Goal: Feedback & Contribution: Contribute content

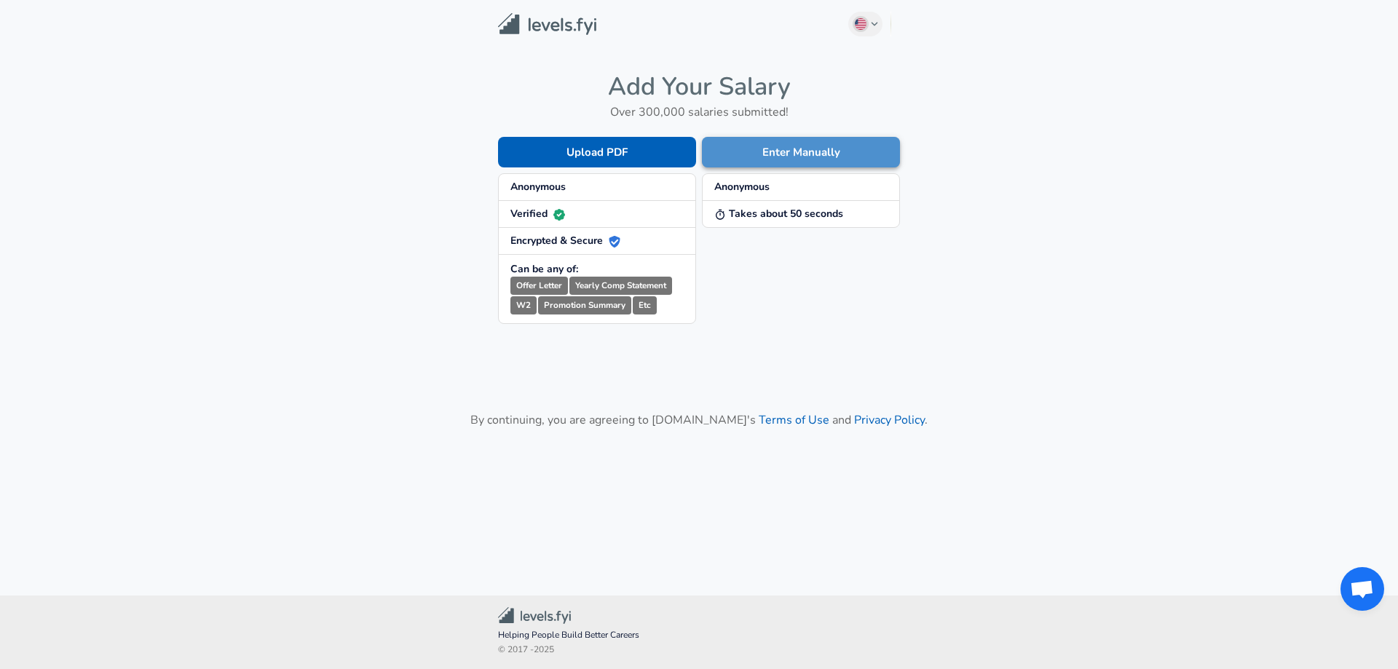
click at [768, 157] on button "Enter Manually" at bounding box center [801, 152] width 198 height 31
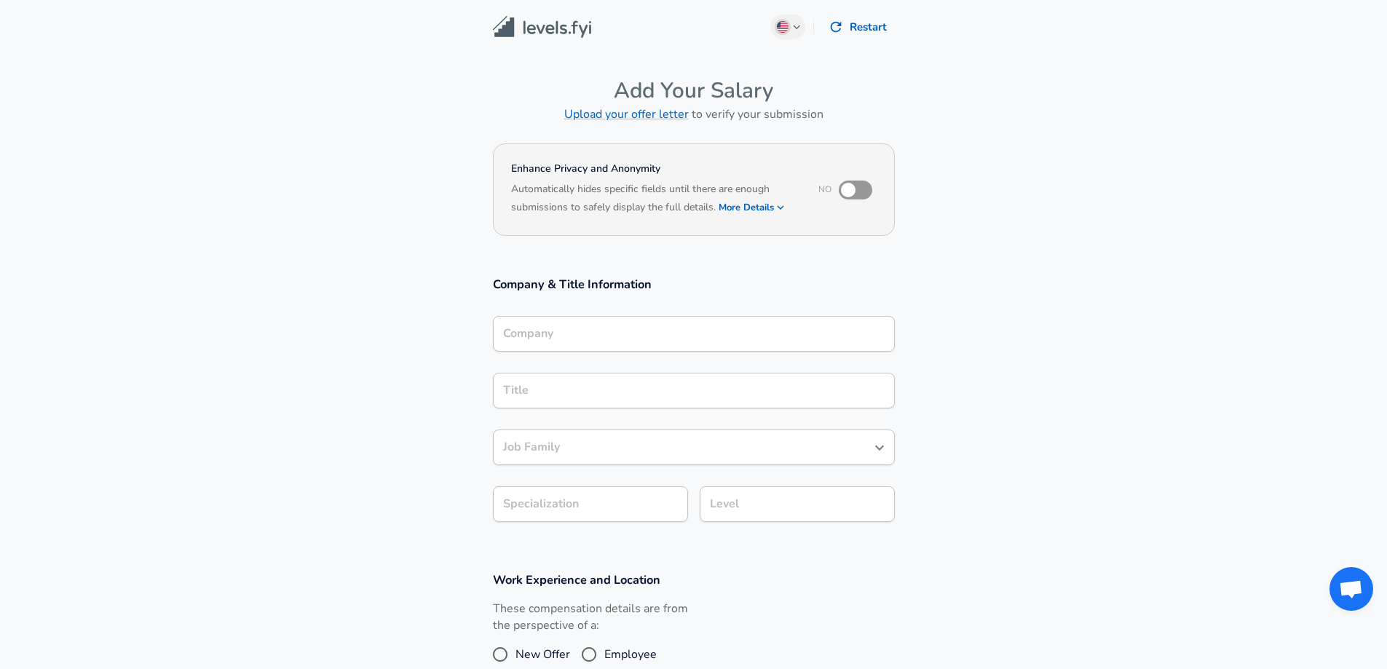
click at [647, 346] on div "Company" at bounding box center [694, 334] width 402 height 36
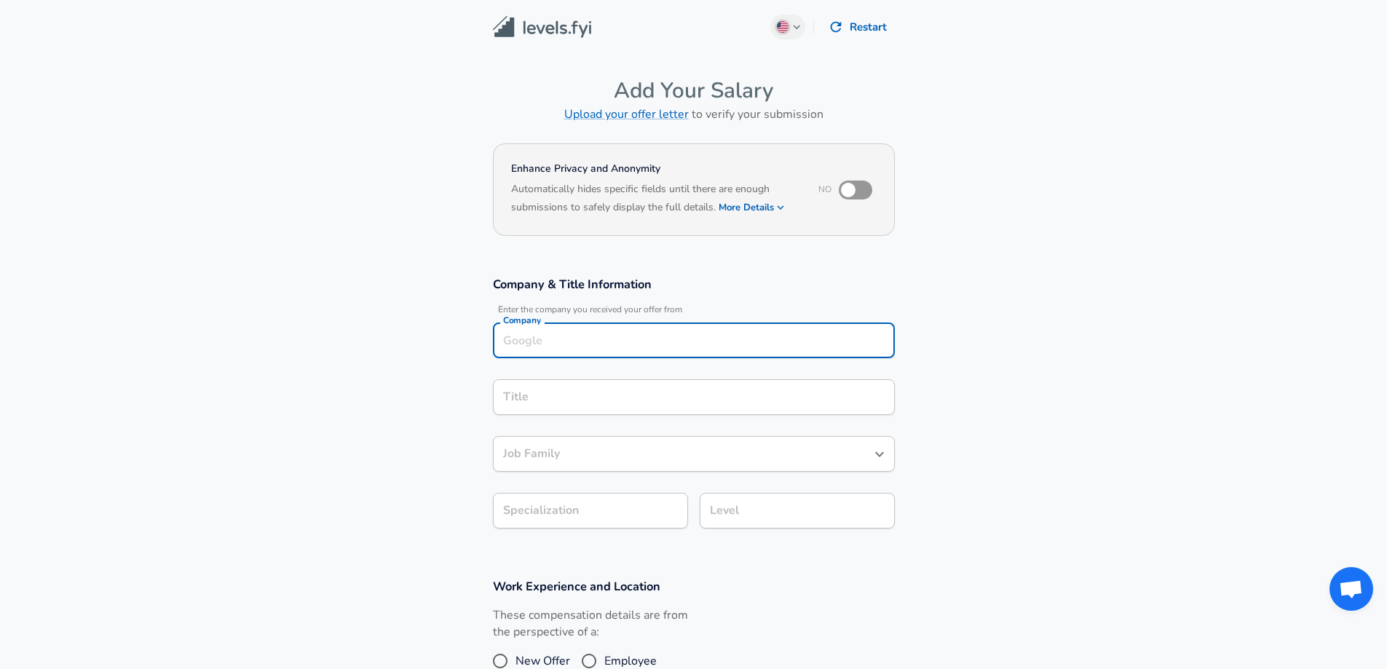
scroll to position [15, 0]
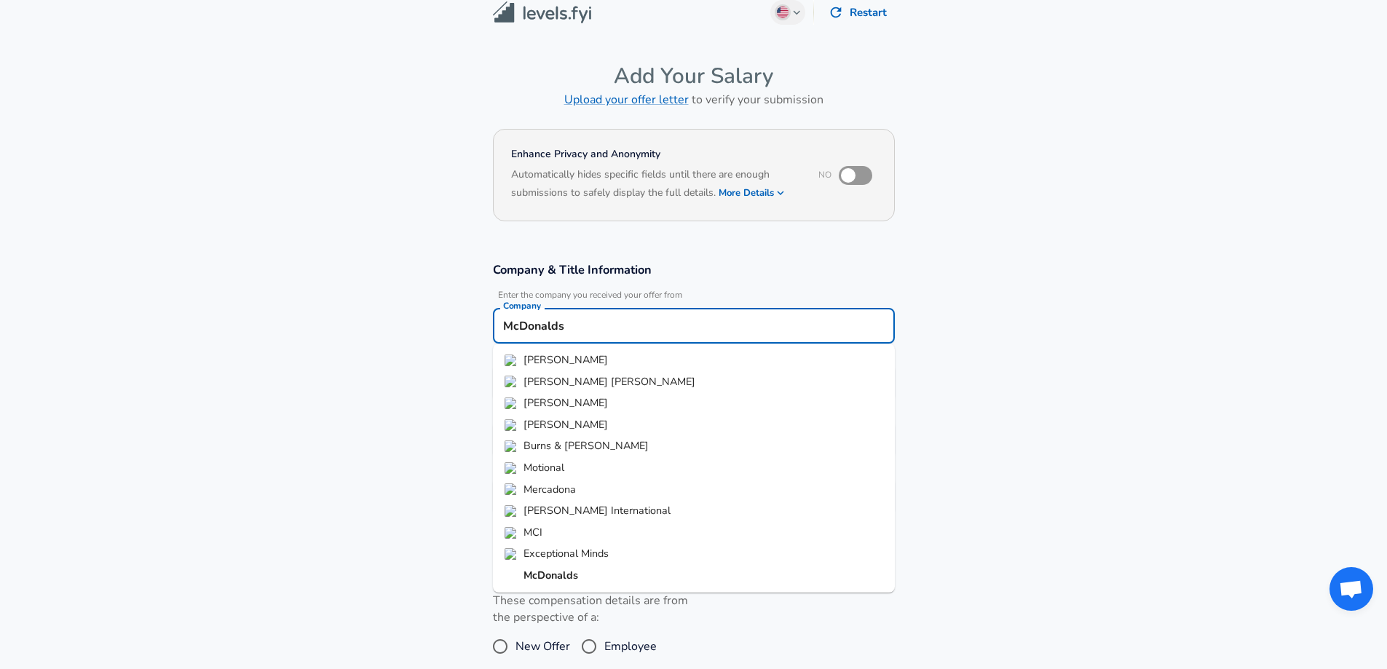
click at [567, 347] on ul "[PERSON_NAME] [PERSON_NAME] [PERSON_NAME] [PERSON_NAME] [PERSON_NAME] & [PERSON…" at bounding box center [694, 468] width 402 height 249
click at [570, 354] on span "[PERSON_NAME]" at bounding box center [566, 359] width 84 height 15
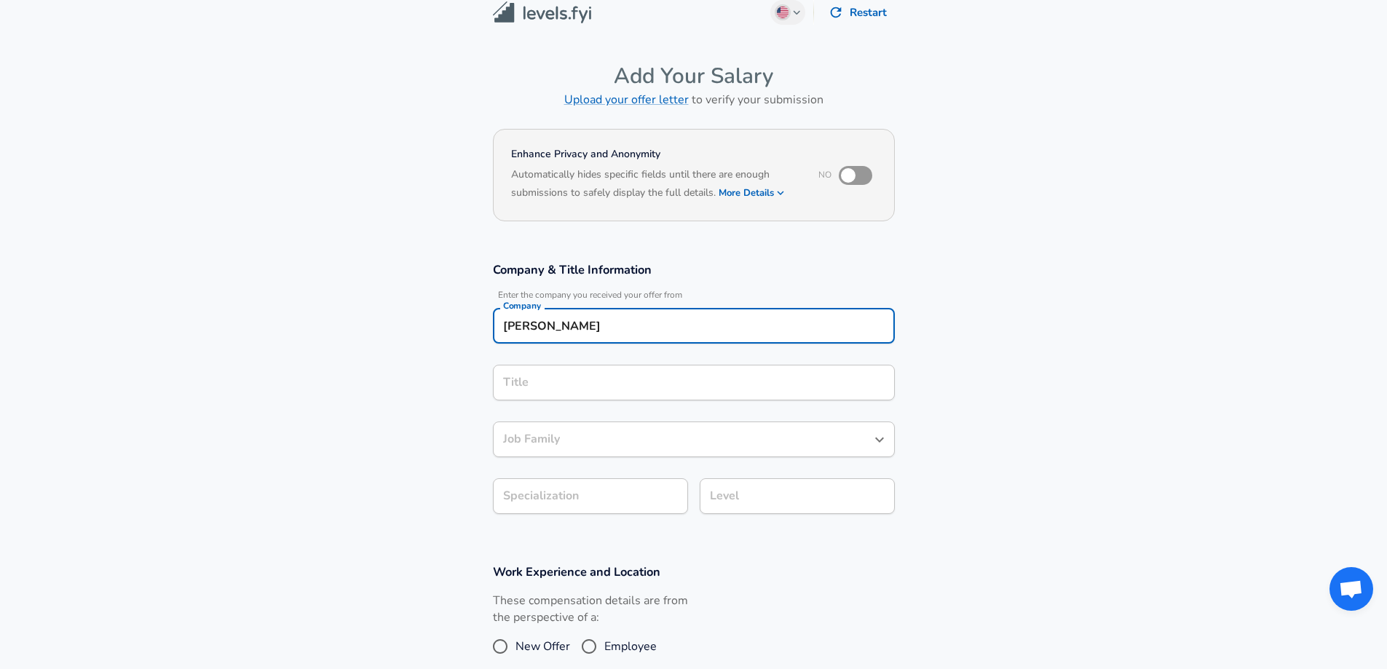
type input "[PERSON_NAME]"
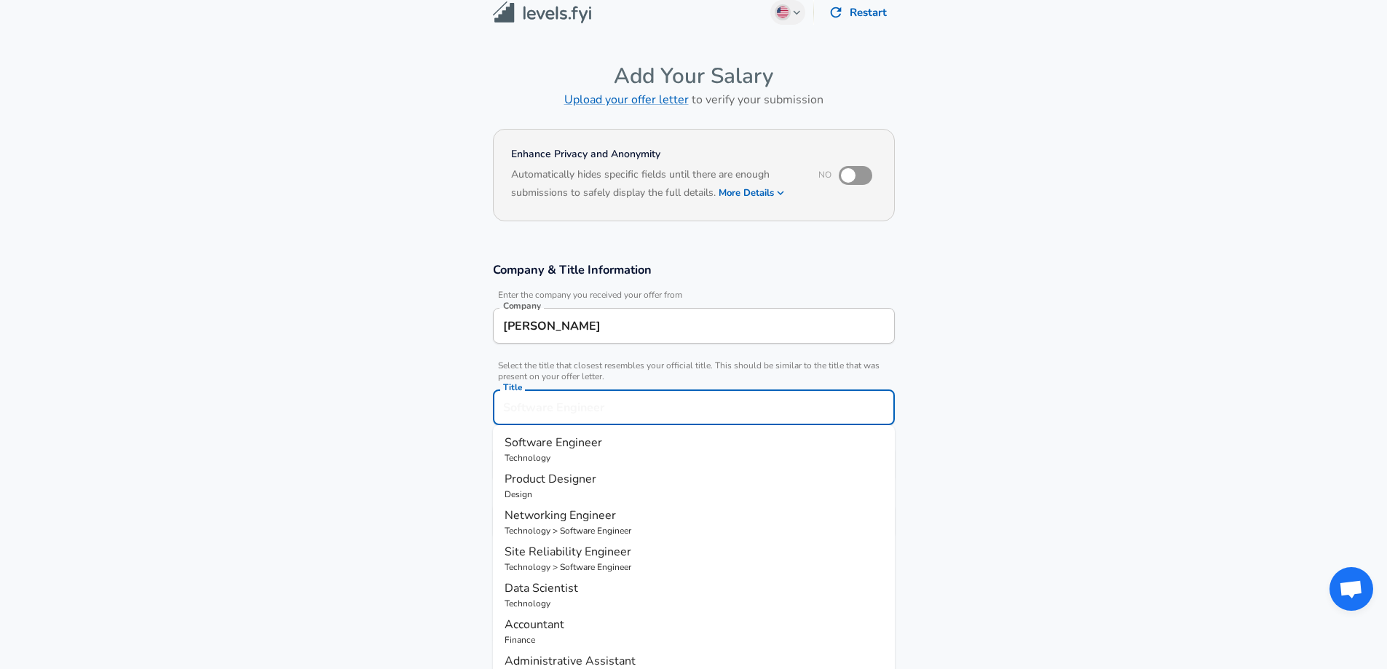
scroll to position [44, 0]
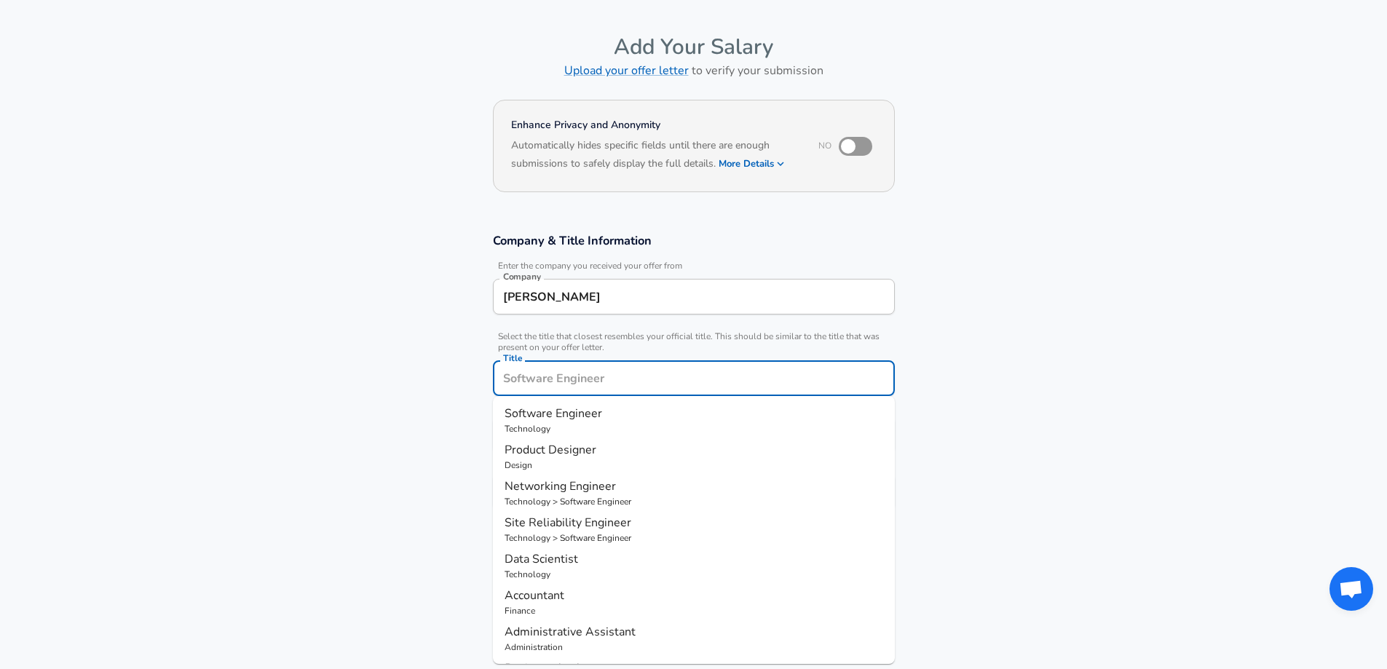
click at [564, 379] on input "Title" at bounding box center [694, 378] width 389 height 23
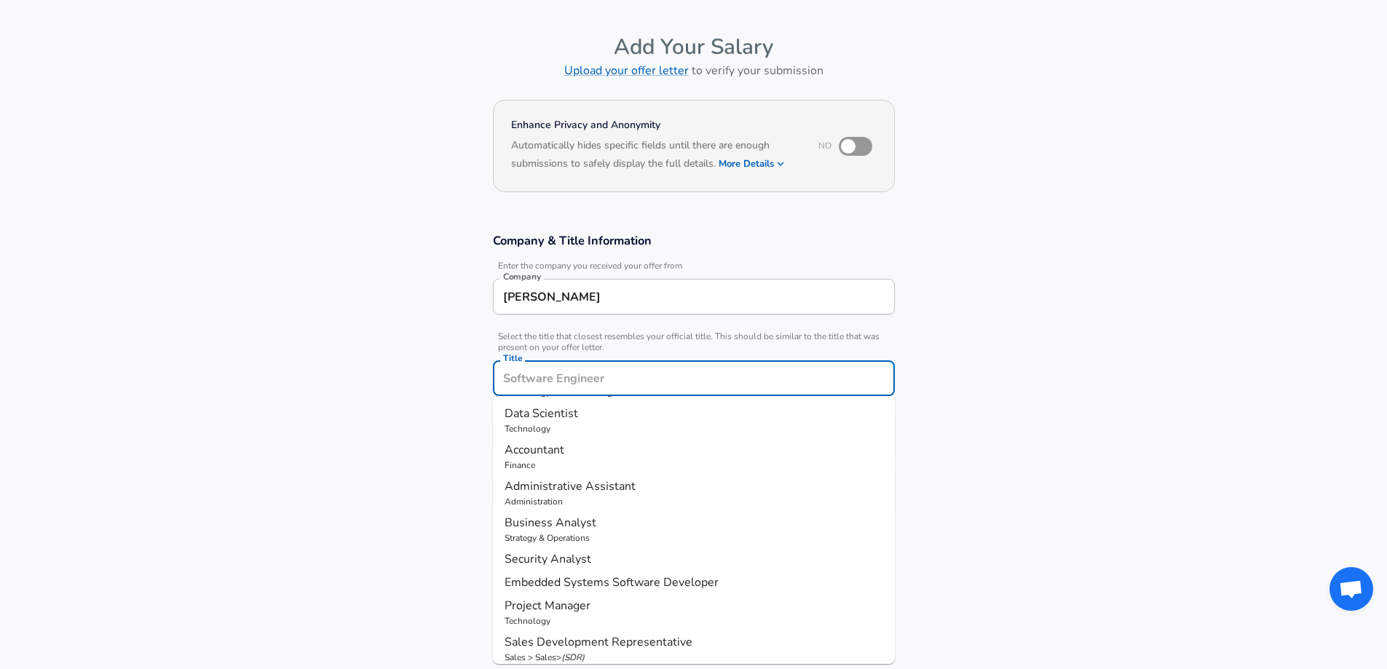
scroll to position [154, 0]
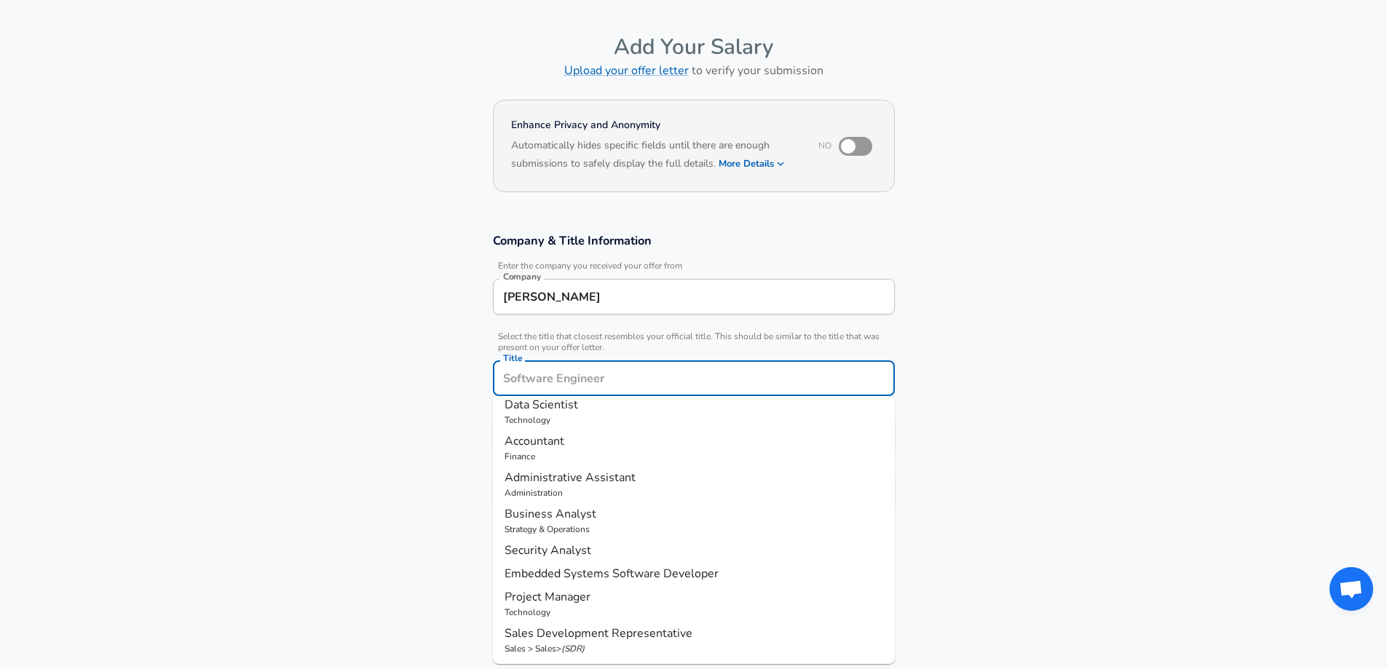
click at [603, 595] on p "Project Manager" at bounding box center [694, 596] width 379 height 17
type input "Project Manager"
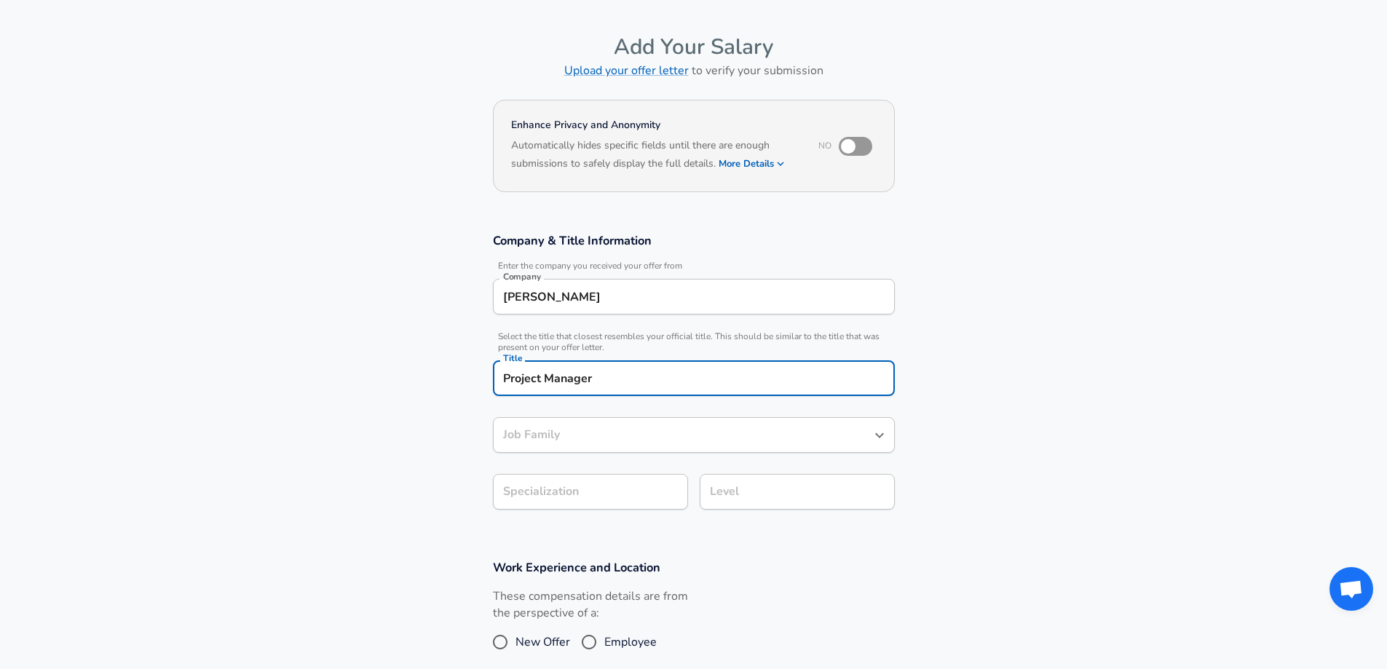
type input "Project Manager"
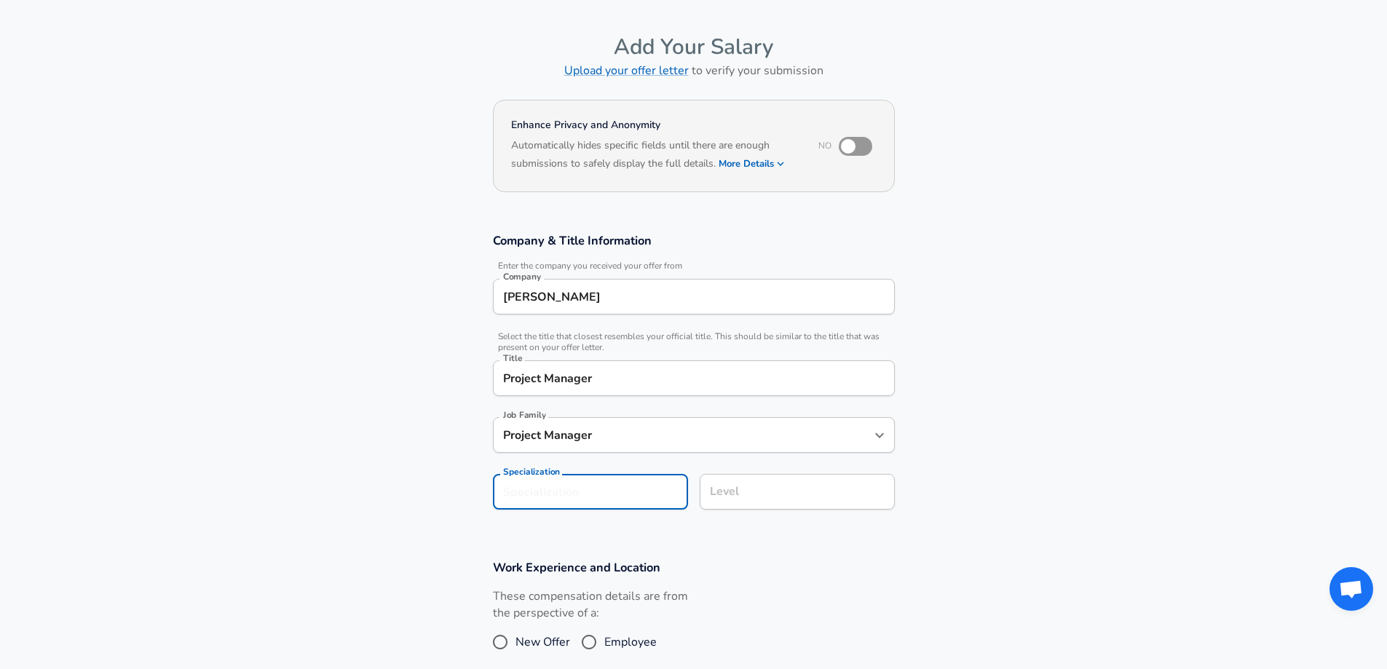
scroll to position [87, 0]
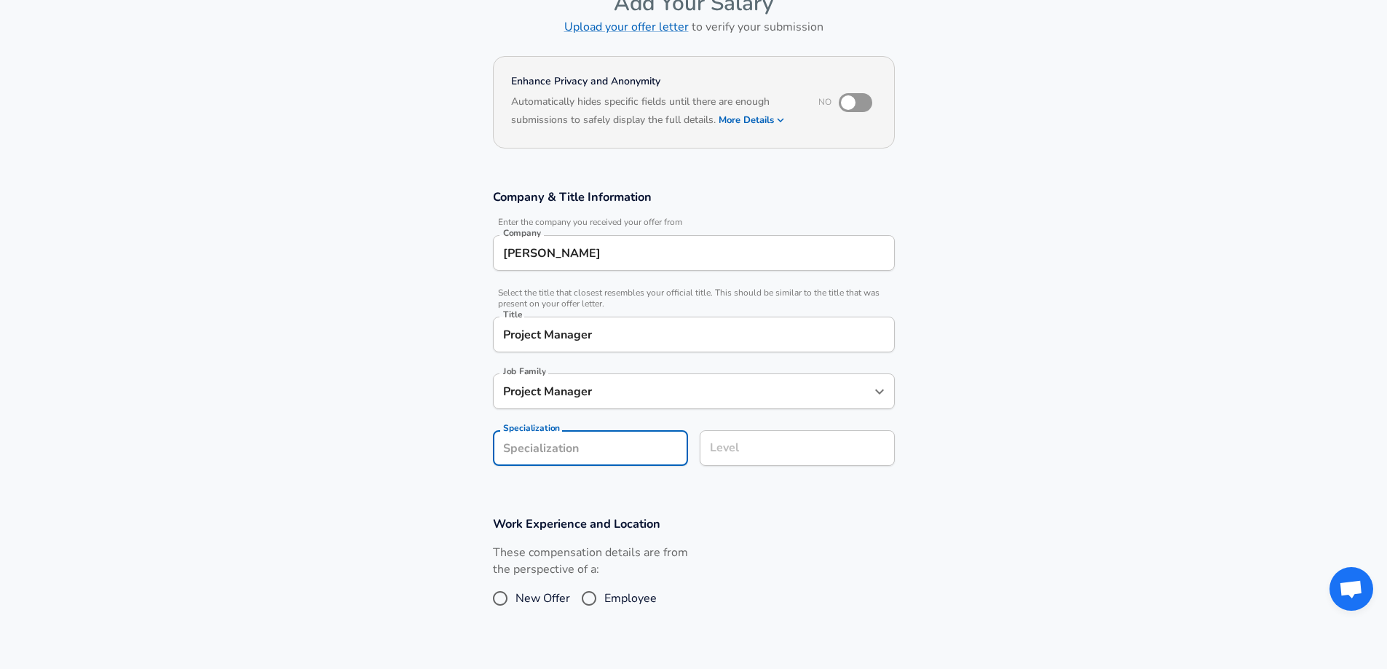
click at [599, 493] on section "Company & Title Information Enter the company you received your offer from Comp…" at bounding box center [693, 335] width 1387 height 327
click at [818, 446] on input "Level" at bounding box center [797, 448] width 182 height 23
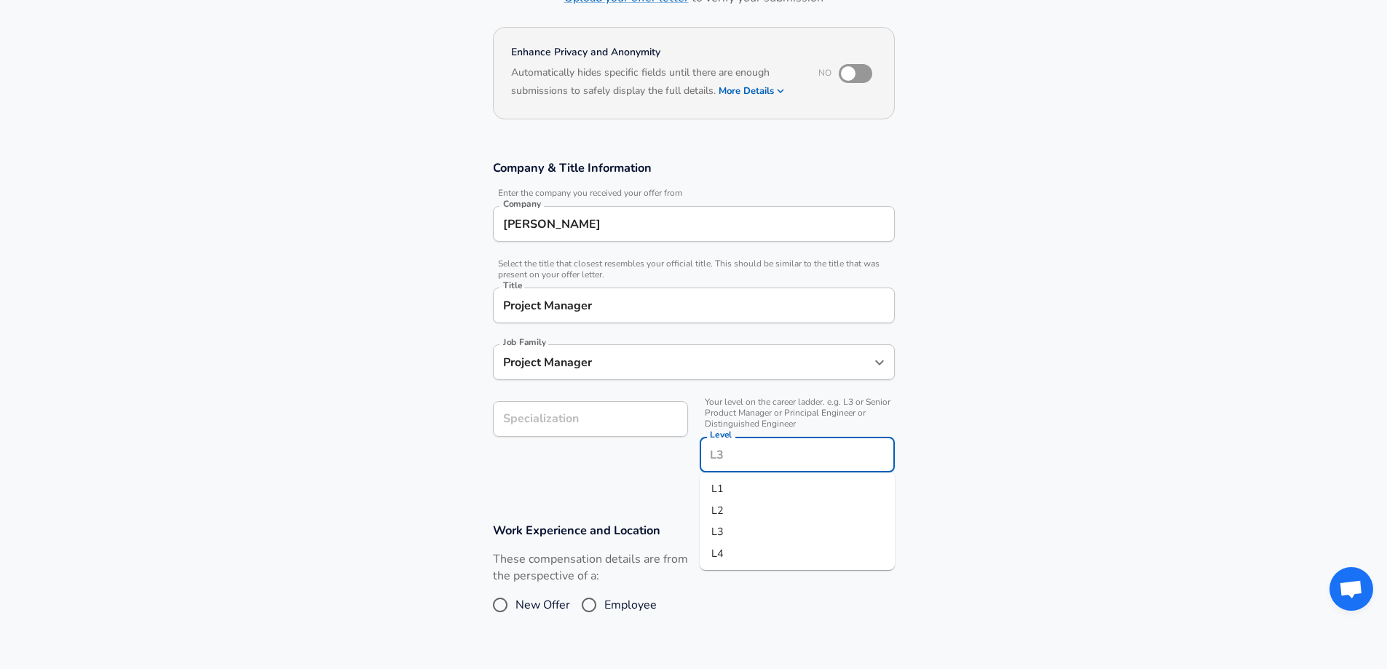
click at [763, 533] on li "L3" at bounding box center [797, 532] width 195 height 22
type input "L3"
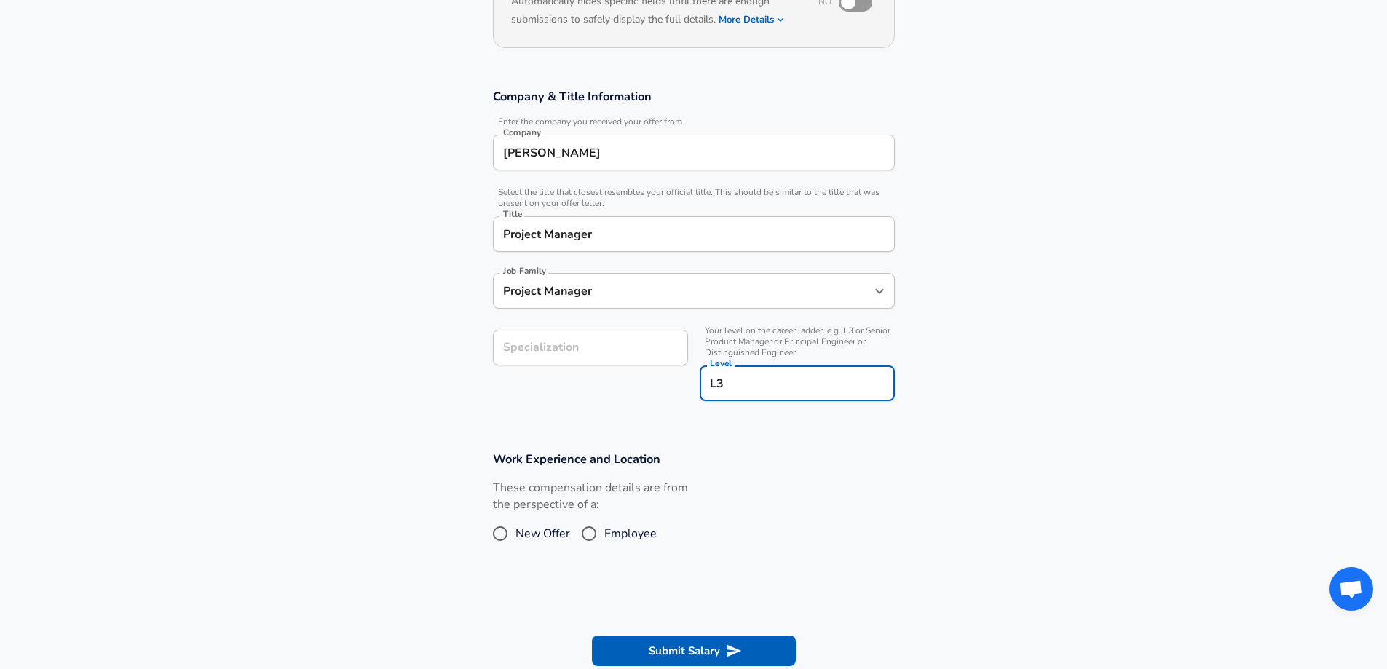
scroll to position [189, 0]
click at [605, 537] on span "Employee" at bounding box center [630, 532] width 52 height 17
click at [604, 537] on input "Employee" at bounding box center [589, 532] width 31 height 23
radio input "true"
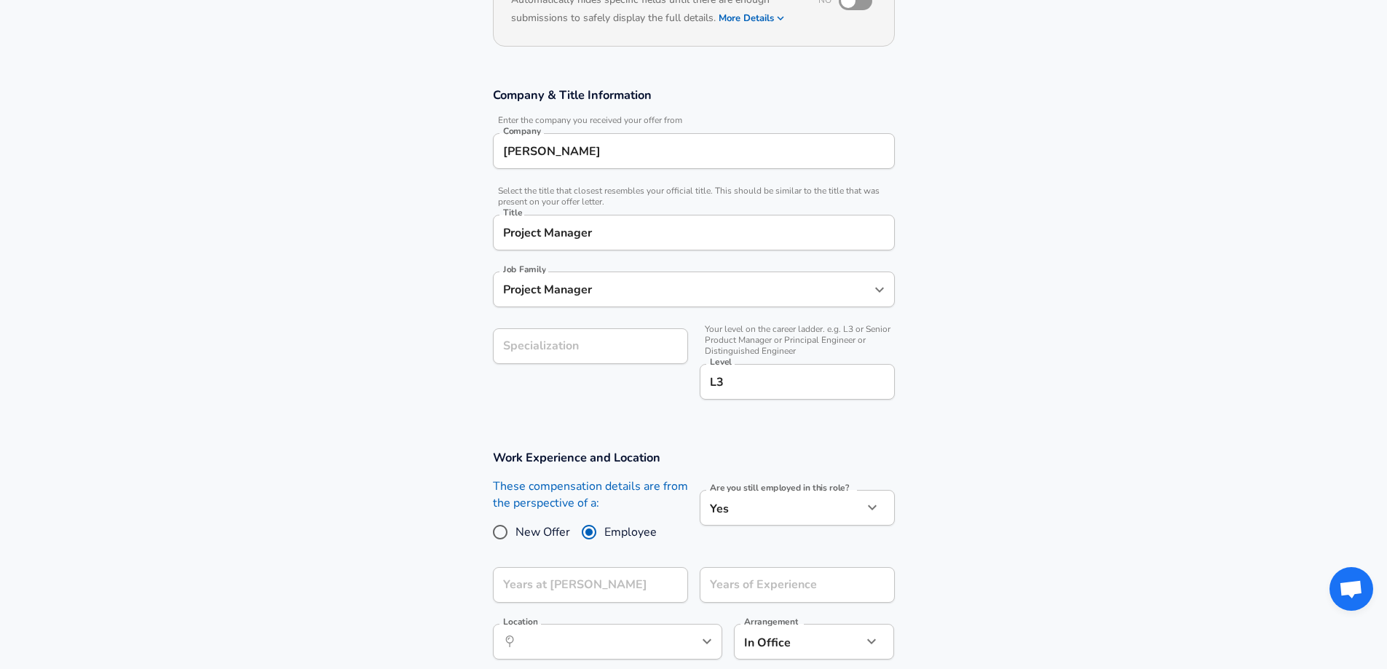
click at [724, 480] on body "English ([GEOGRAPHIC_DATA]) Change Restart Add Your Salary Upload your offer le…" at bounding box center [693, 145] width 1387 height 669
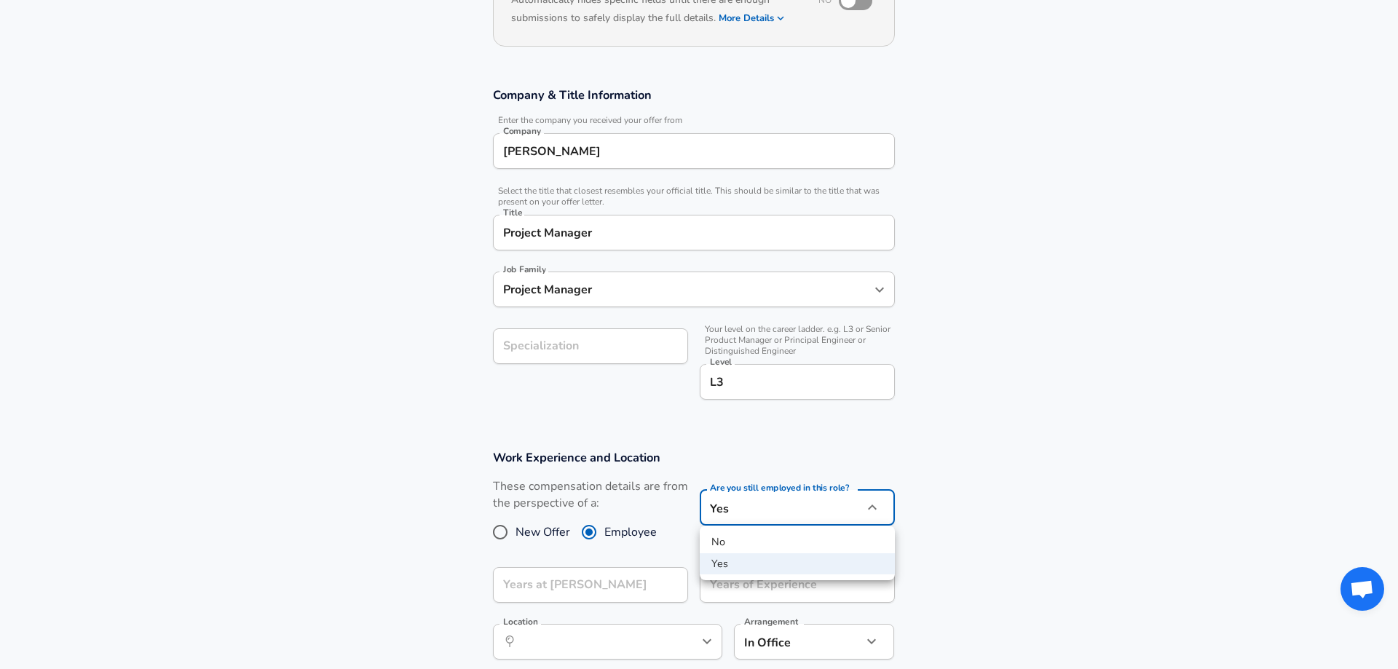
click at [724, 503] on div at bounding box center [699, 334] width 1398 height 669
click at [633, 581] on input "Years at [PERSON_NAME]" at bounding box center [574, 585] width 163 height 36
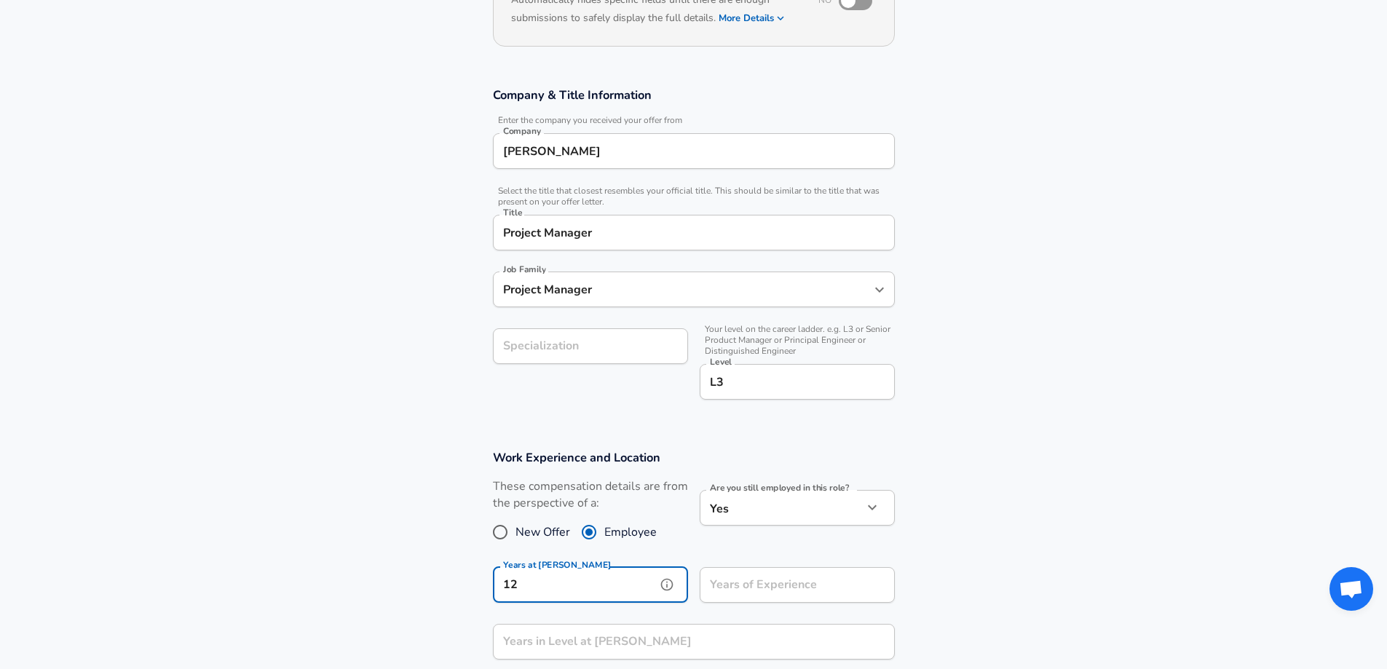
type input "12"
click at [781, 599] on input "Years of Experience" at bounding box center [781, 585] width 163 height 36
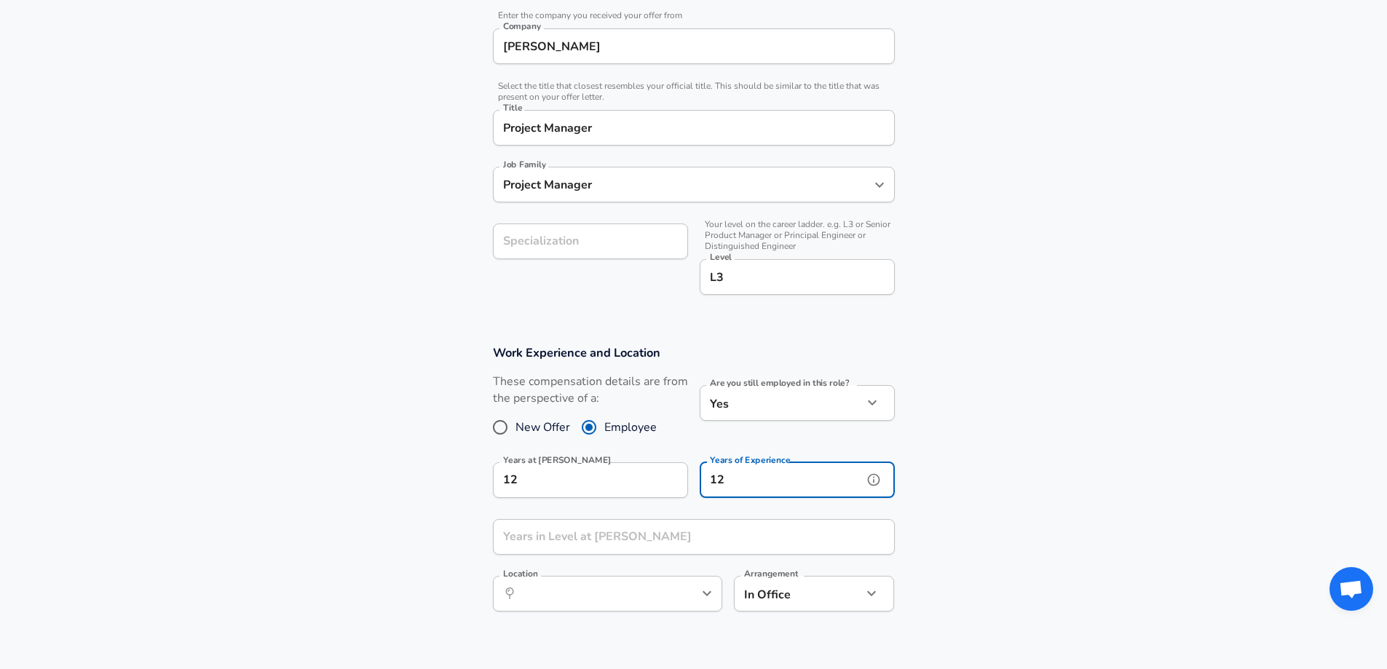
scroll to position [335, 0]
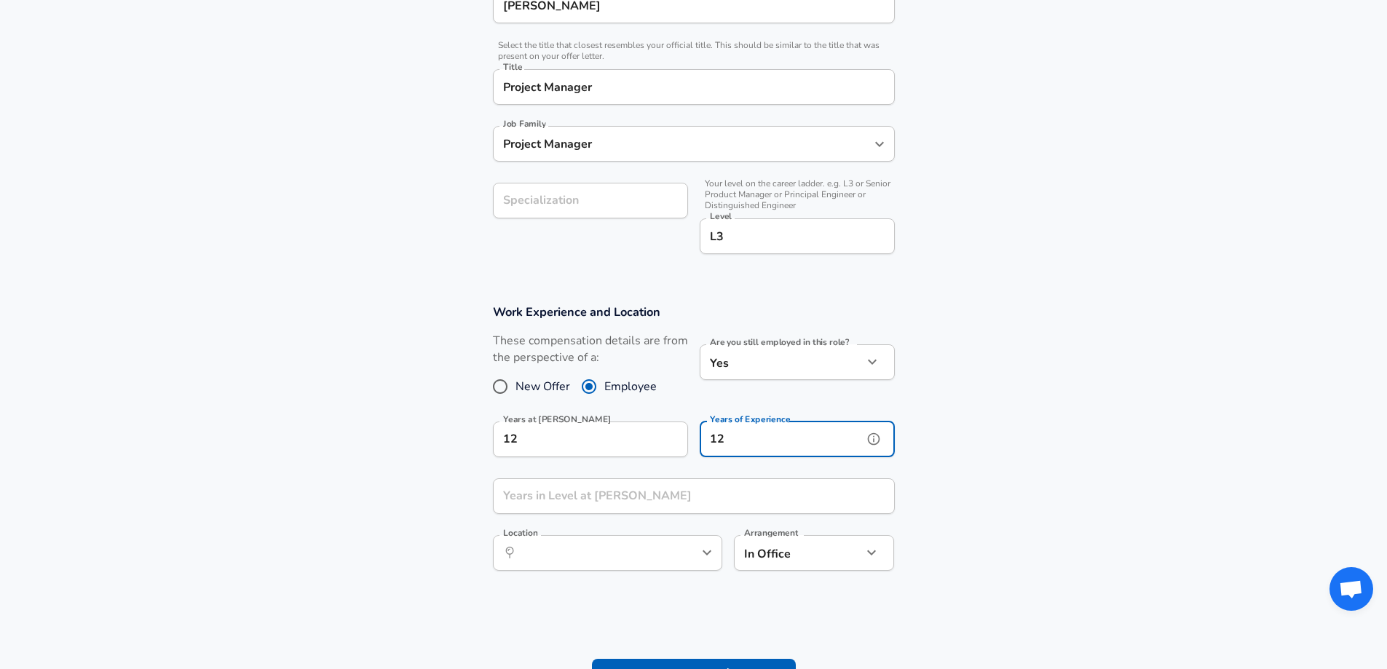
type input "12"
click at [578, 491] on input "Years in Level at [PERSON_NAME]" at bounding box center [678, 496] width 370 height 36
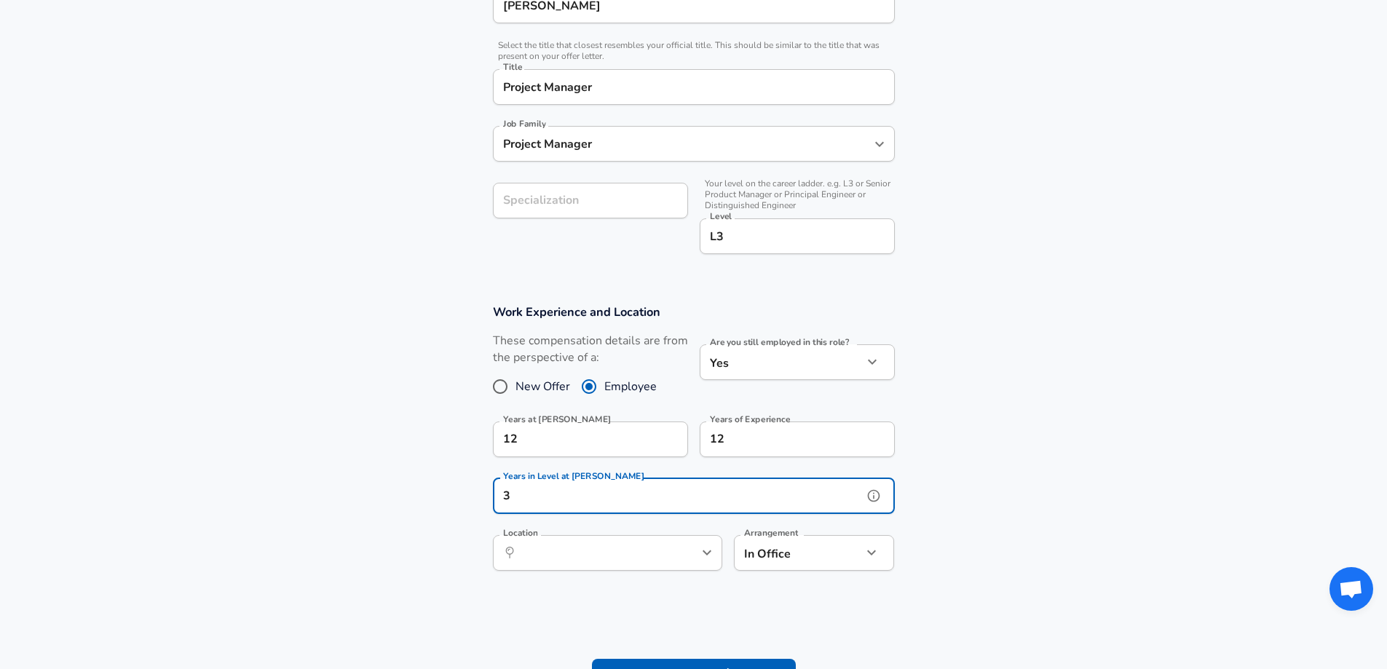
type input "3"
click at [578, 546] on input "Location" at bounding box center [591, 553] width 149 height 23
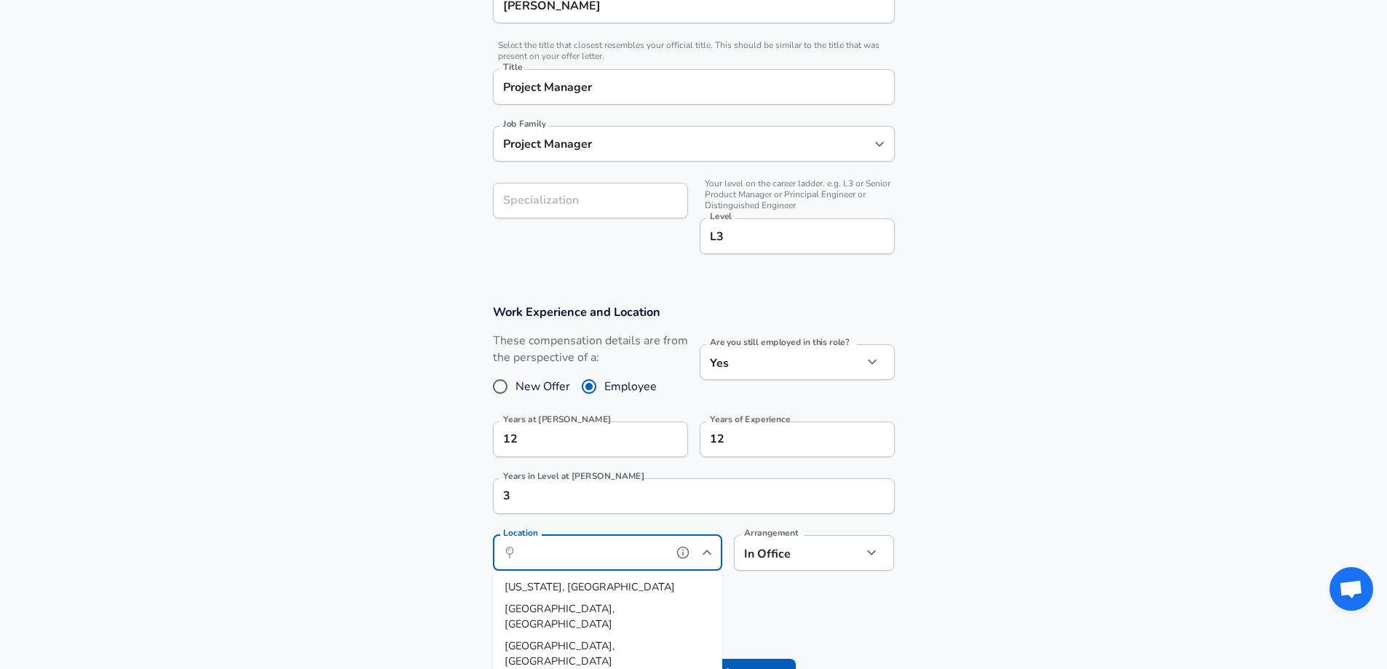
click at [580, 602] on span "[GEOGRAPHIC_DATA], [GEOGRAPHIC_DATA]" at bounding box center [560, 617] width 110 height 31
type input "[GEOGRAPHIC_DATA], [GEOGRAPHIC_DATA]"
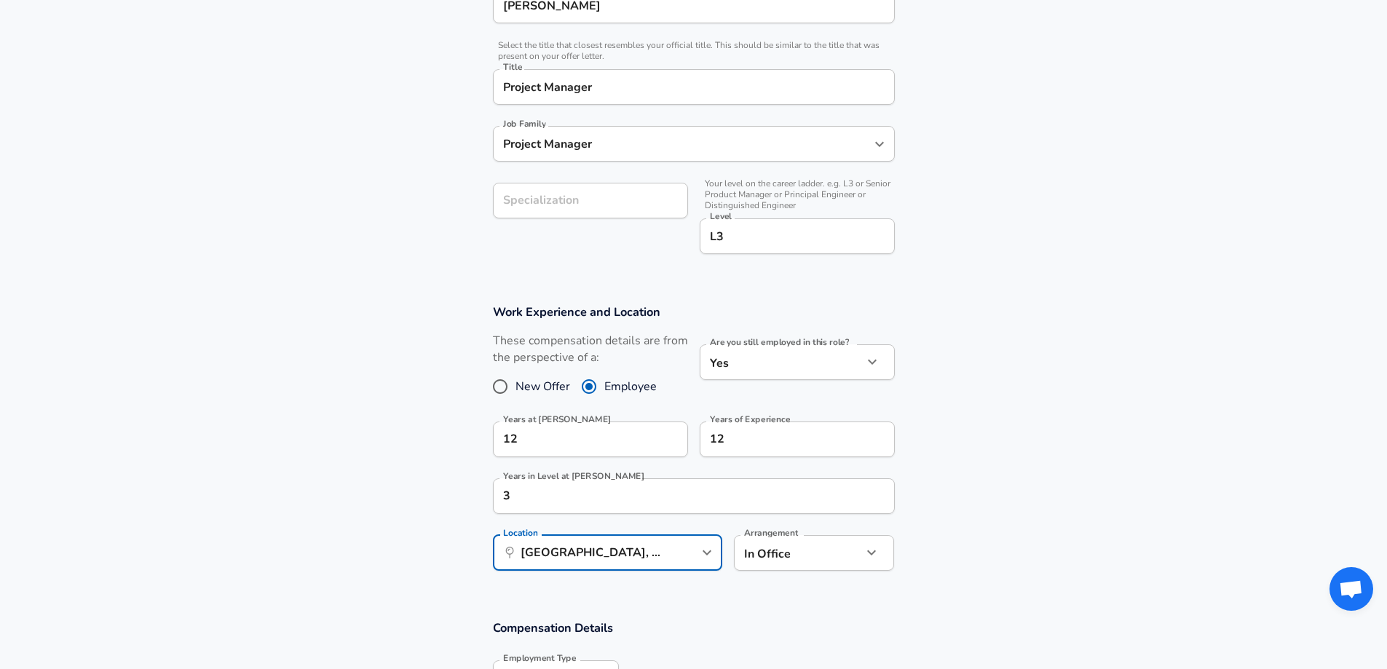
click at [826, 334] on body "English ([GEOGRAPHIC_DATA]) Change Restart Add Your Salary Upload your offer le…" at bounding box center [693, -1] width 1387 height 669
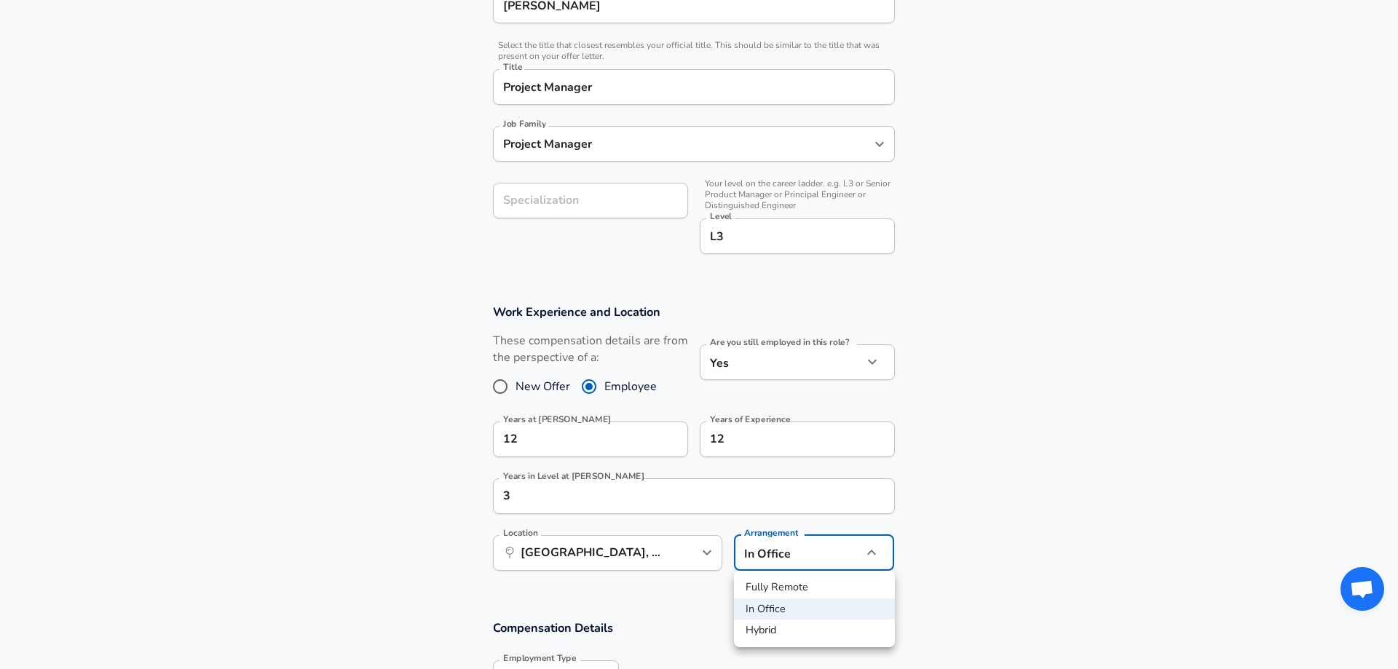
click at [834, 547] on div at bounding box center [699, 334] width 1398 height 669
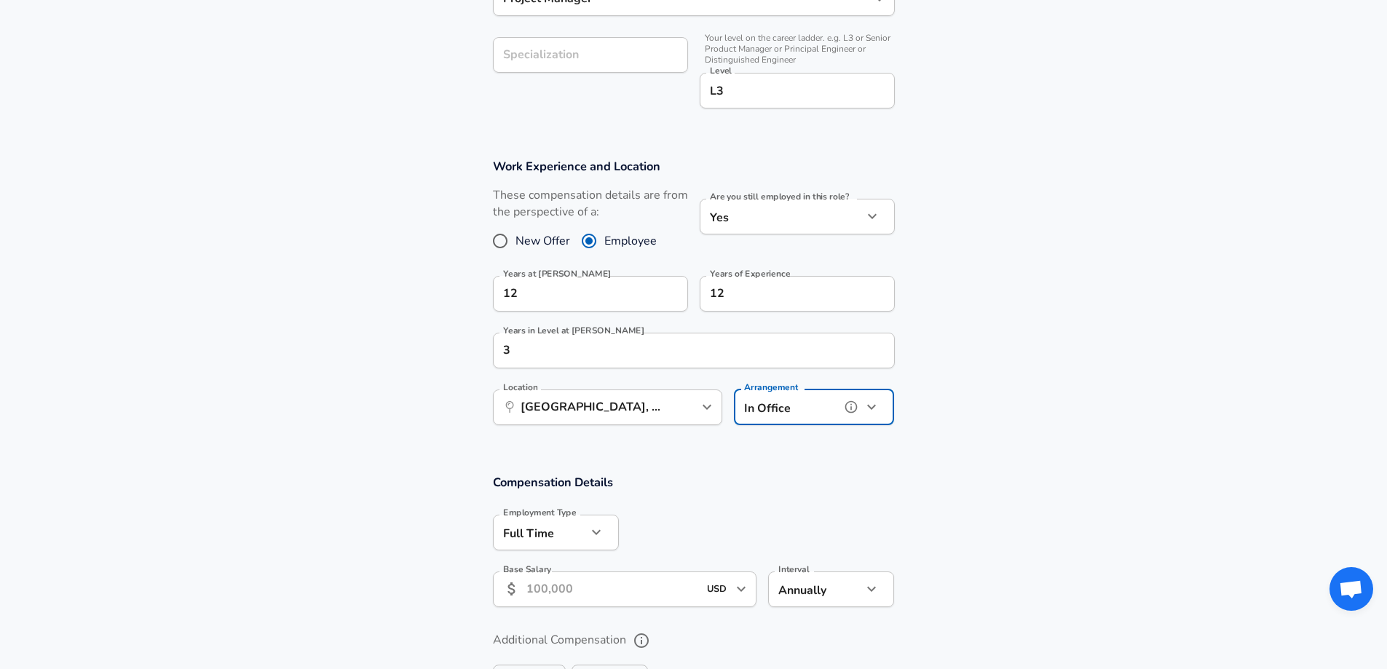
scroll to position [554, 0]
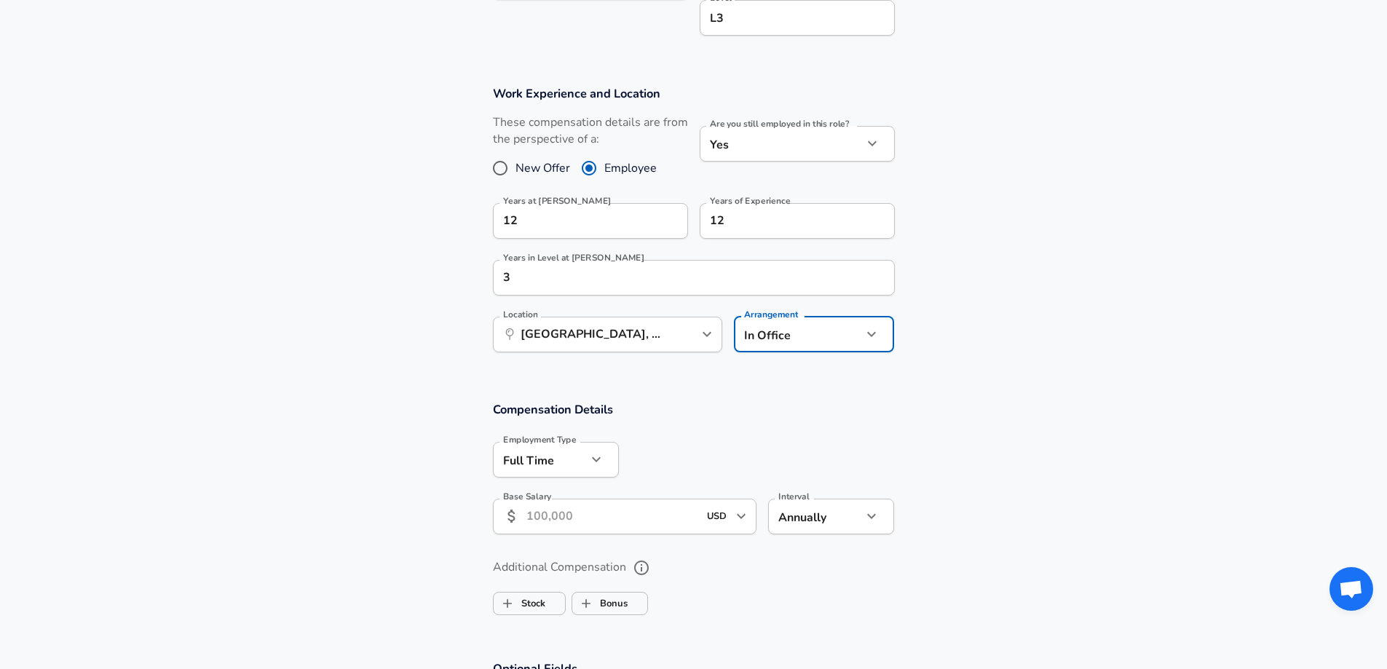
click at [624, 519] on input "Base Salary" at bounding box center [613, 517] width 173 height 36
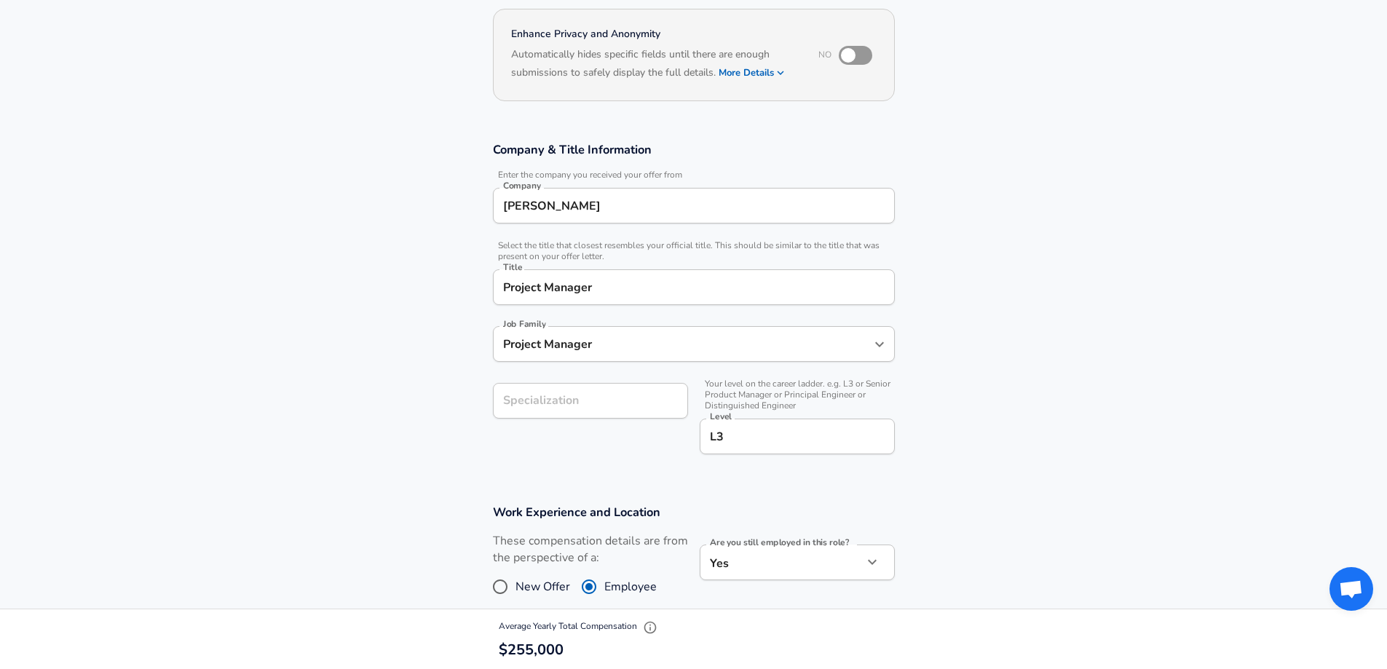
scroll to position [117, 0]
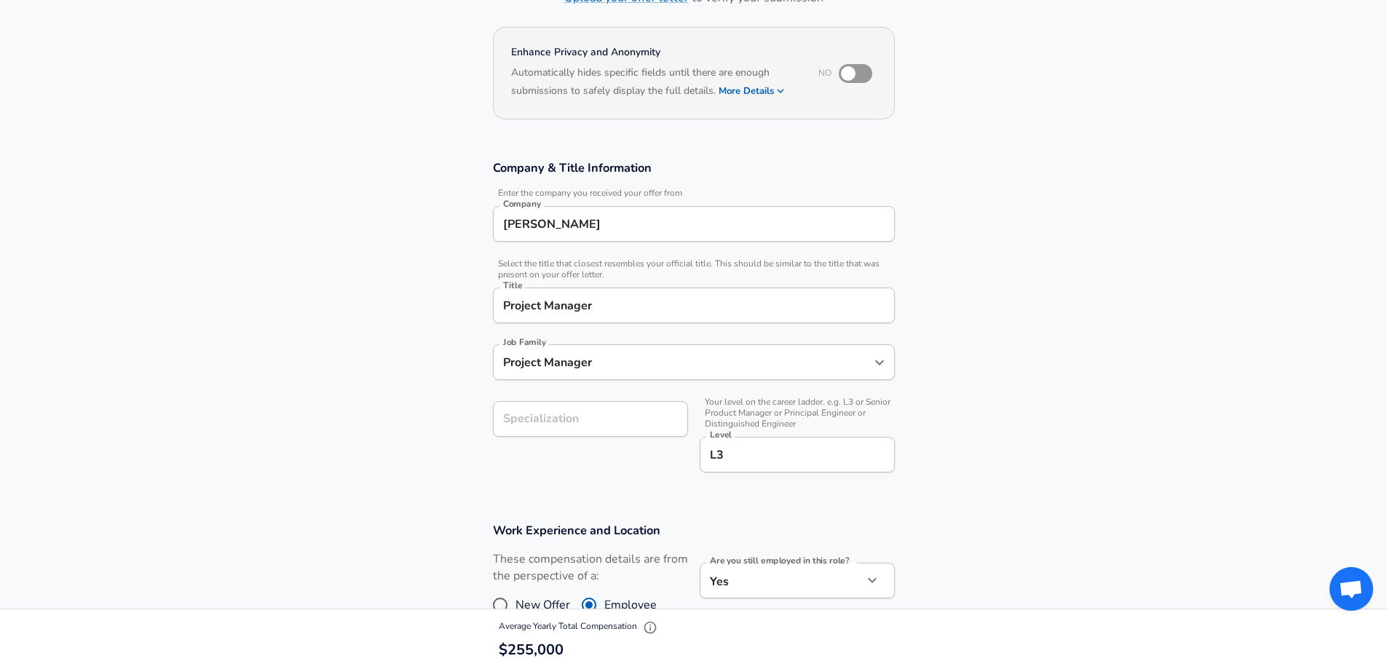
type input "255,000"
click at [591, 430] on input "Specialization" at bounding box center [590, 419] width 195 height 36
drag, startPoint x: 509, startPoint y: 428, endPoint x: 497, endPoint y: 425, distance: 12.0
click at [497, 425] on input "sanitation" at bounding box center [590, 419] width 195 height 36
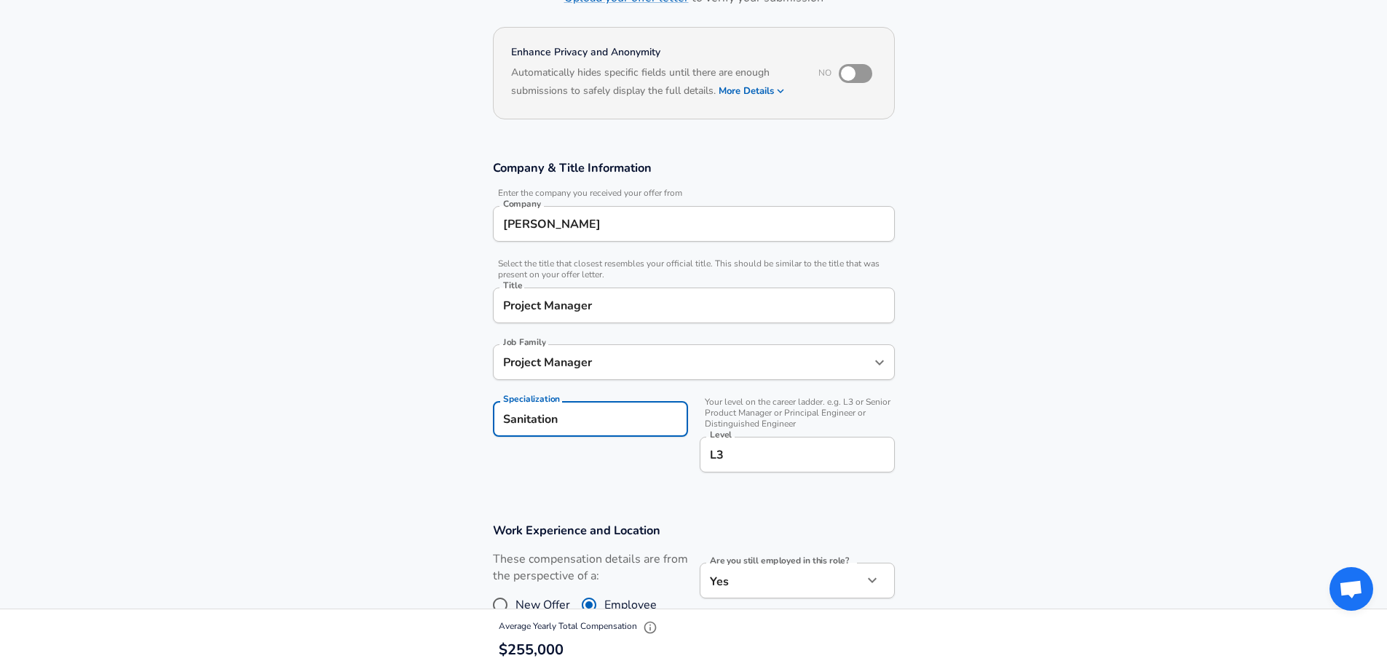
type input "Sanitation"
click at [440, 426] on section "Company & Title Information Enter the company you received your offer from Comp…" at bounding box center [693, 324] width 1387 height 363
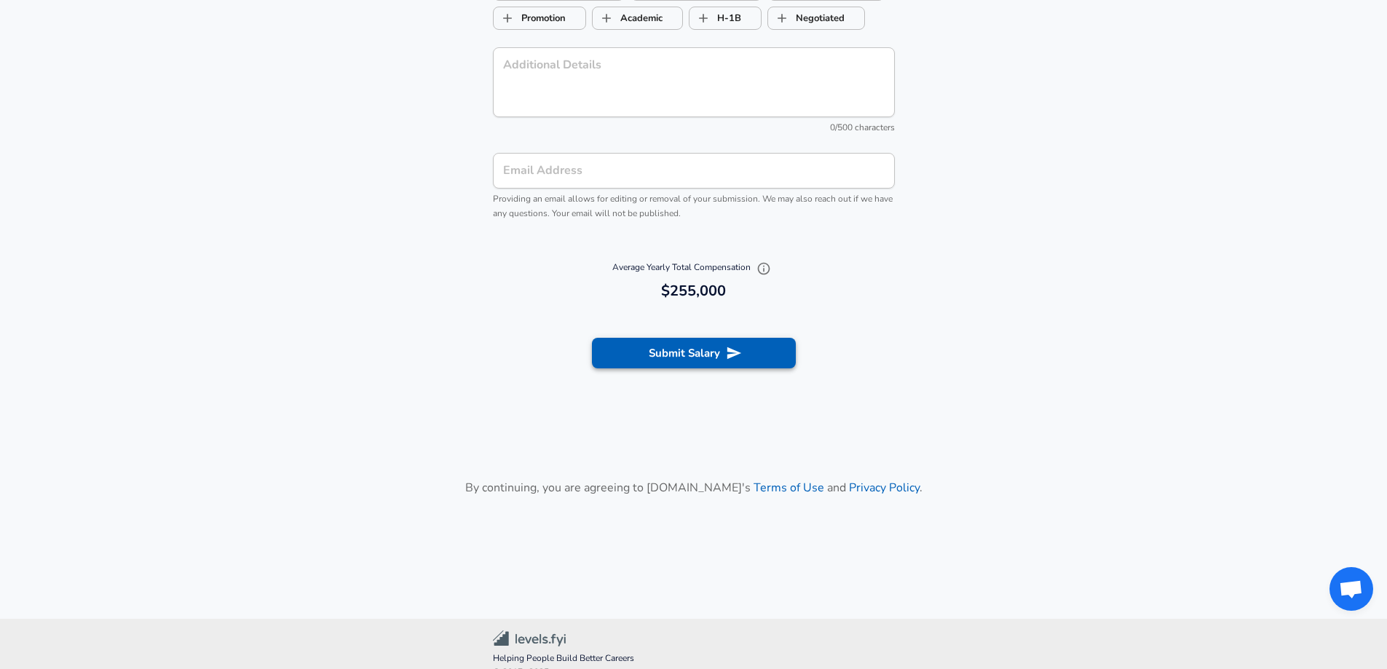
click at [709, 344] on button "Submit Salary" at bounding box center [694, 353] width 204 height 31
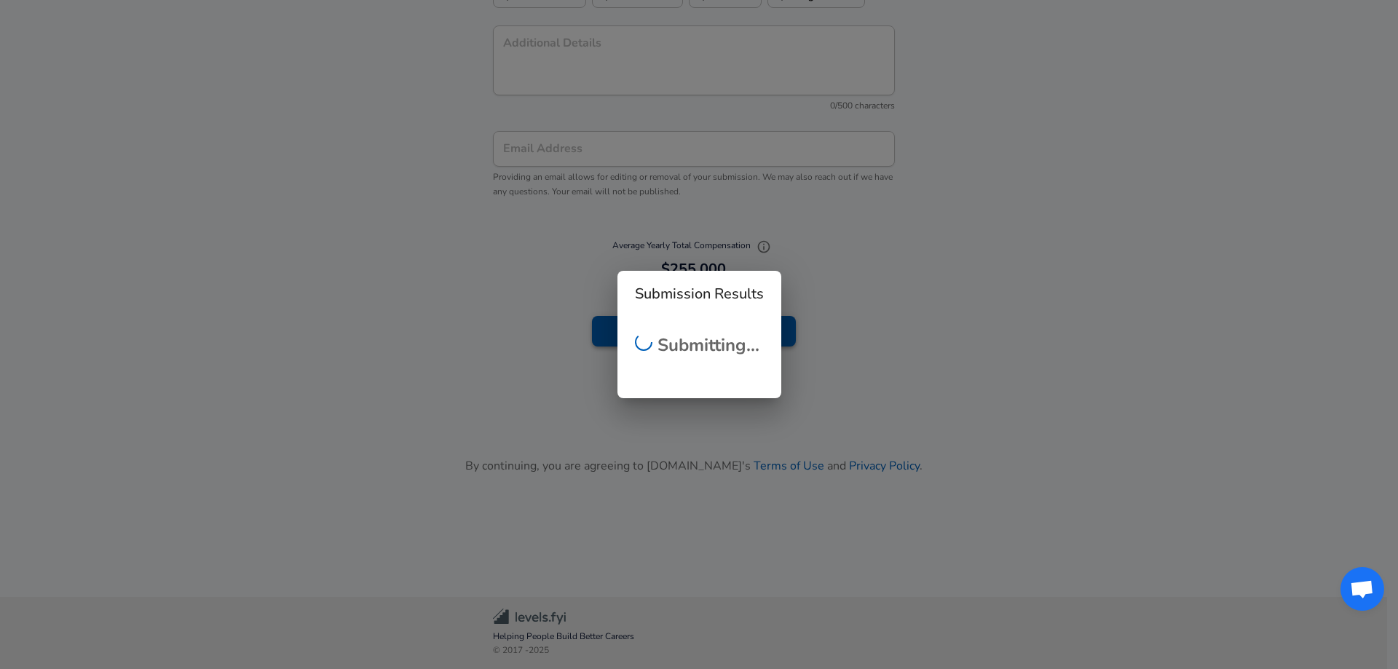
scroll to position [1450, 0]
